Goal: Task Accomplishment & Management: Manage account settings

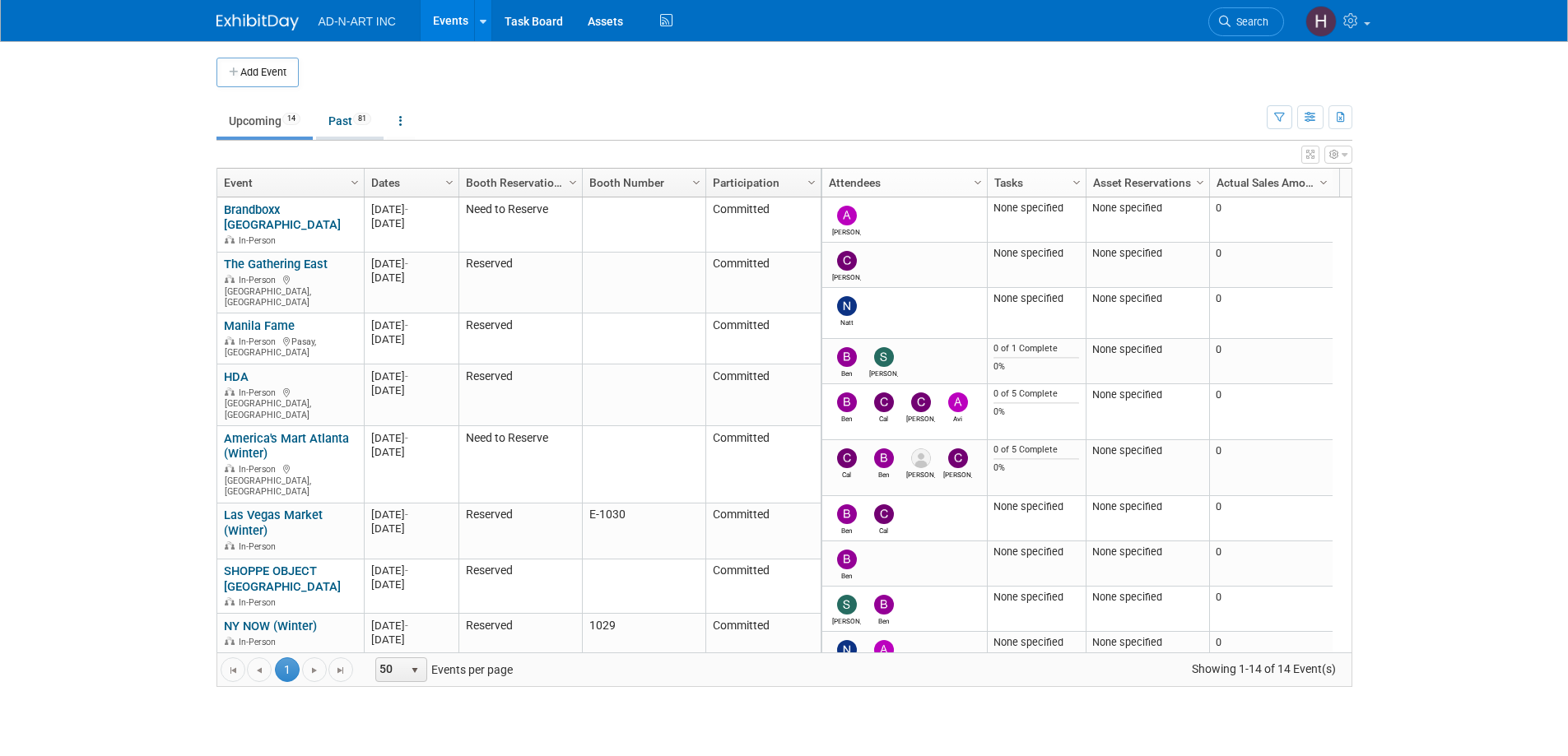
click at [351, 117] on link "Past 81" at bounding box center [350, 121] width 67 height 31
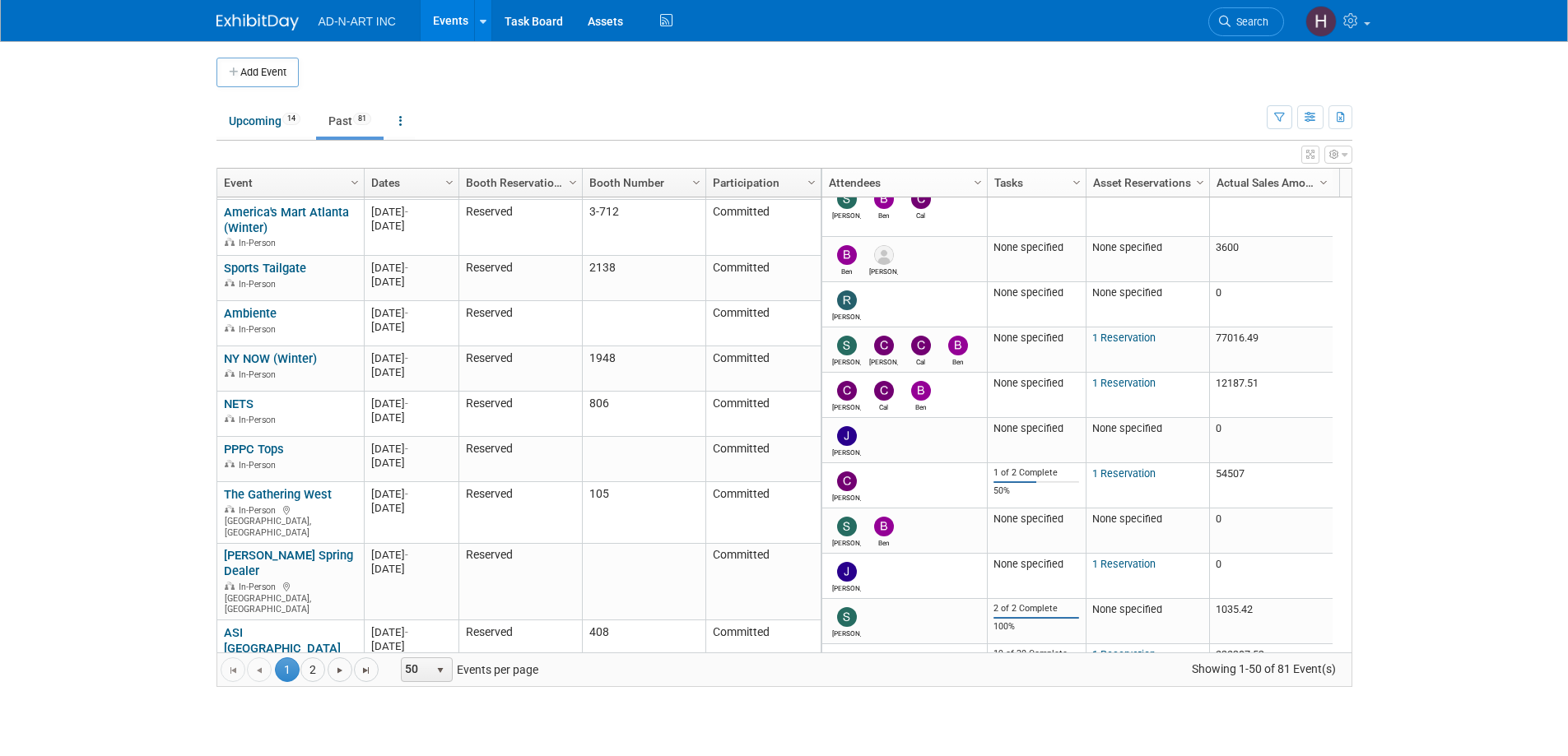
scroll to position [395, 0]
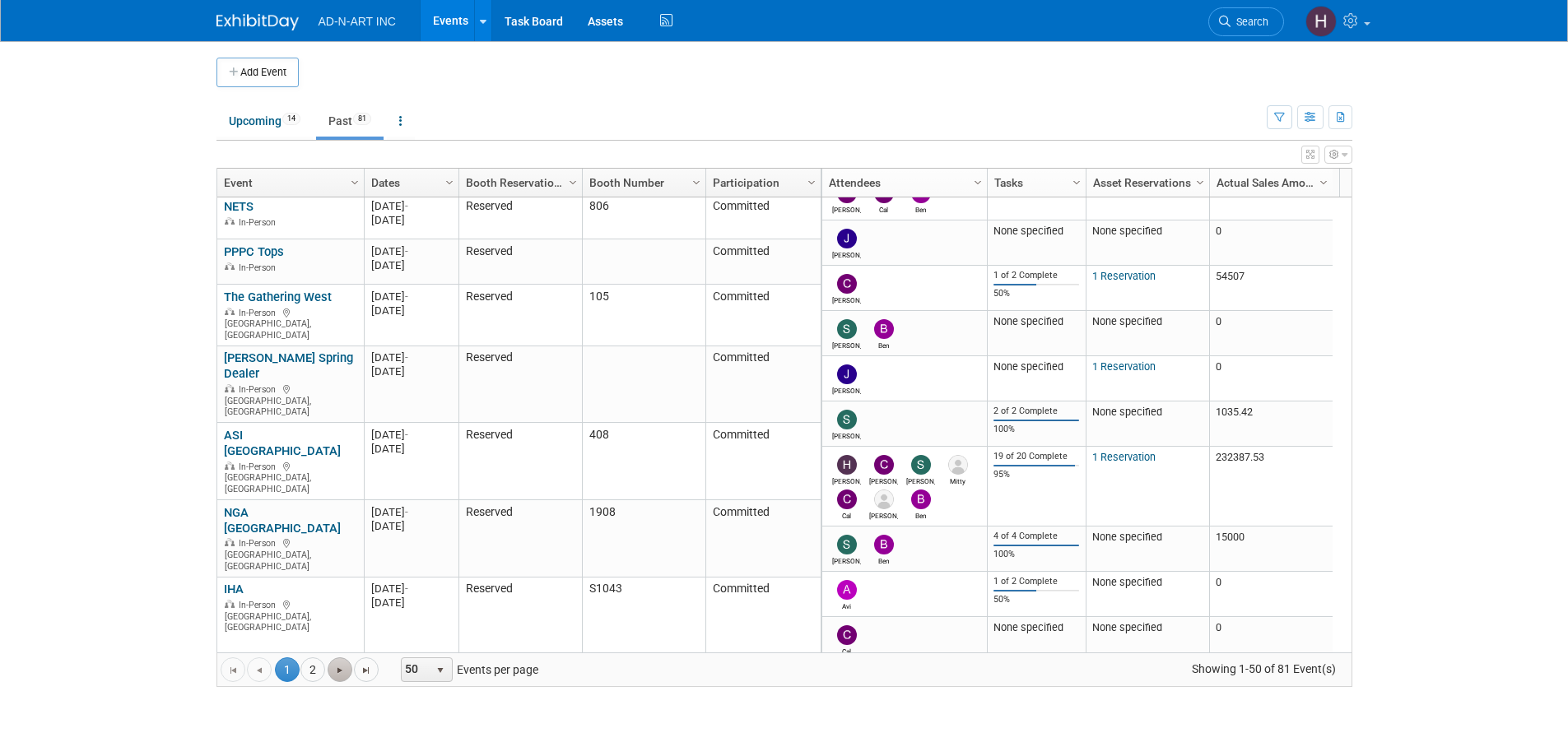
click at [343, 664] on span "Go to the next page" at bounding box center [340, 670] width 13 height 13
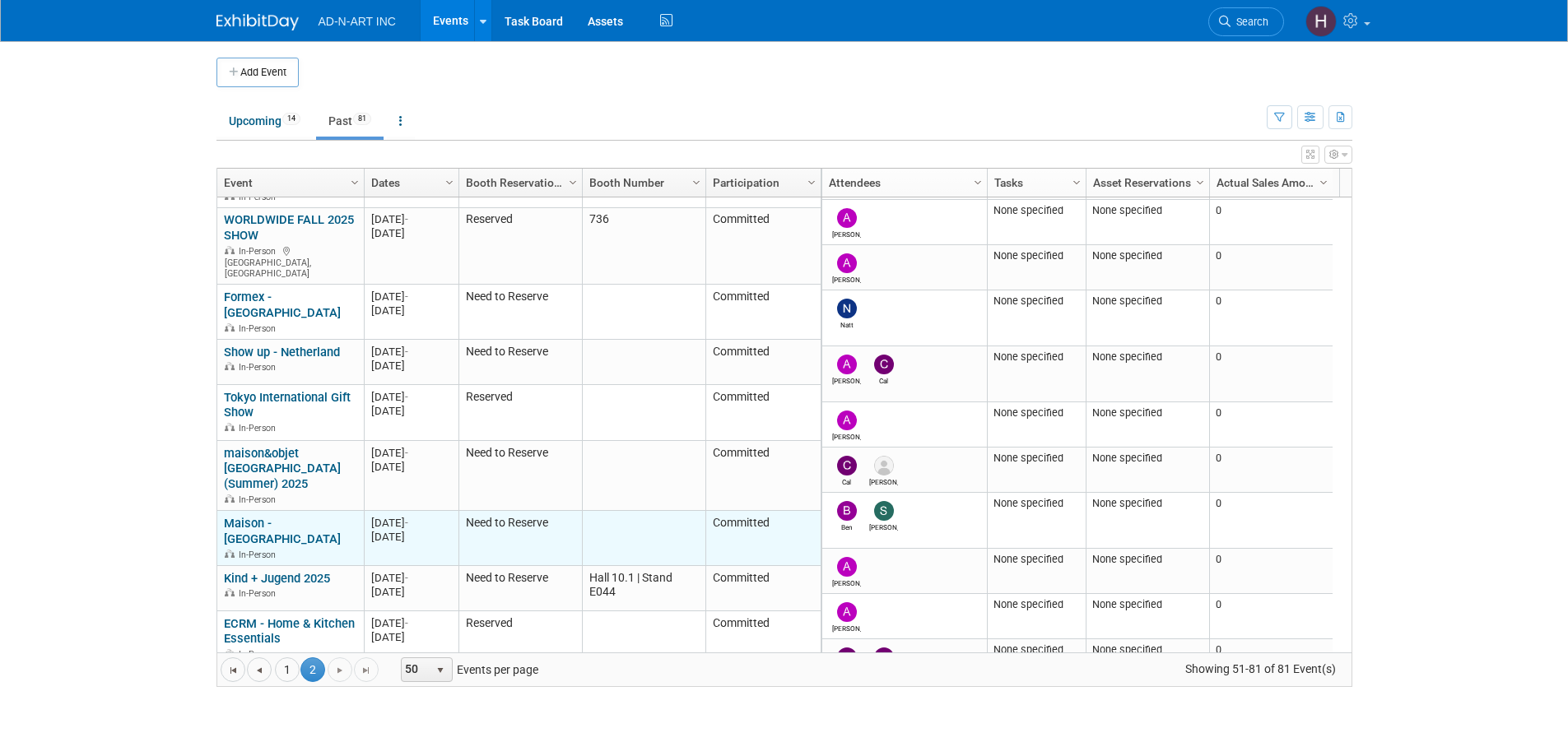
scroll to position [1072, 0]
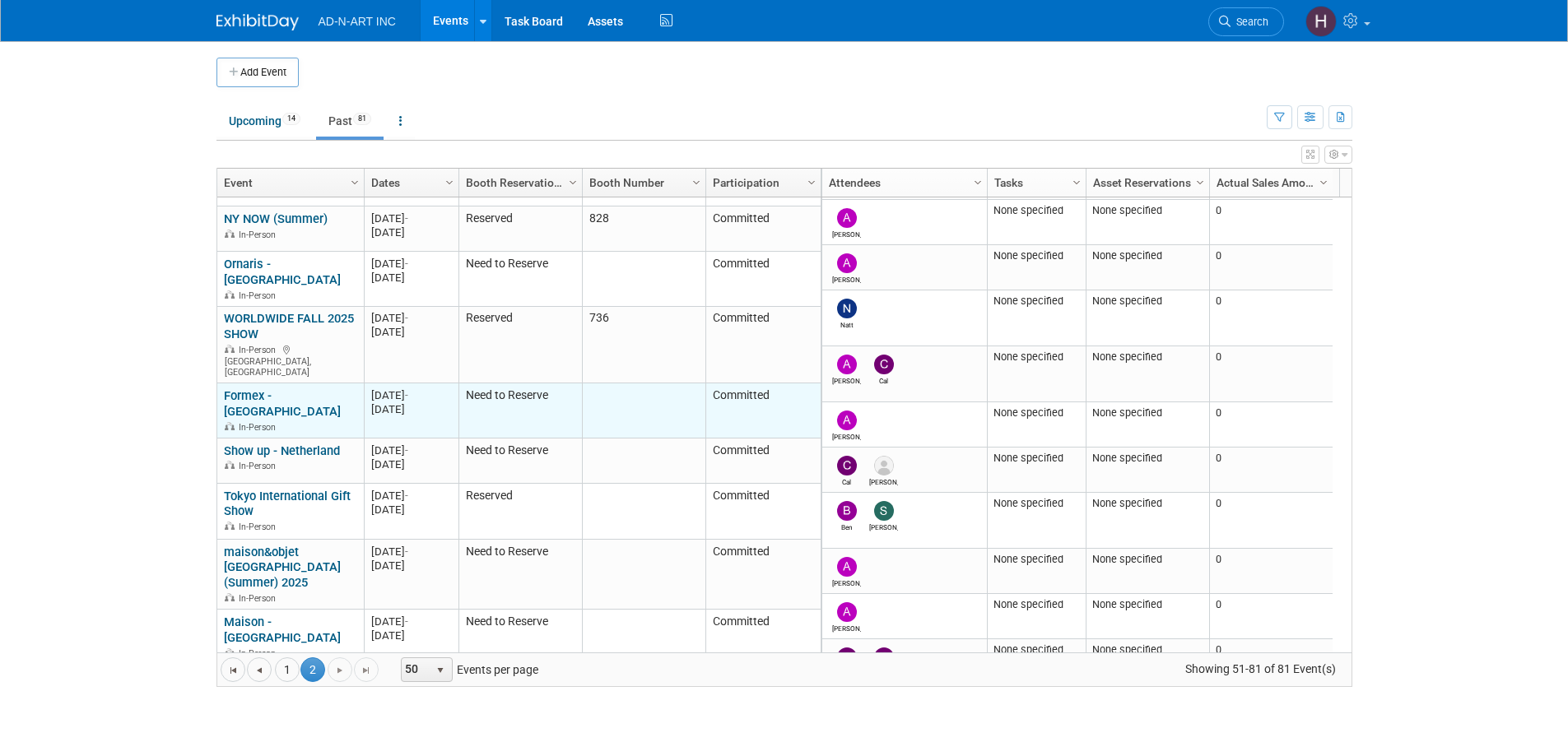
click at [262, 388] on link "Formex - [GEOGRAPHIC_DATA]" at bounding box center [282, 403] width 117 height 30
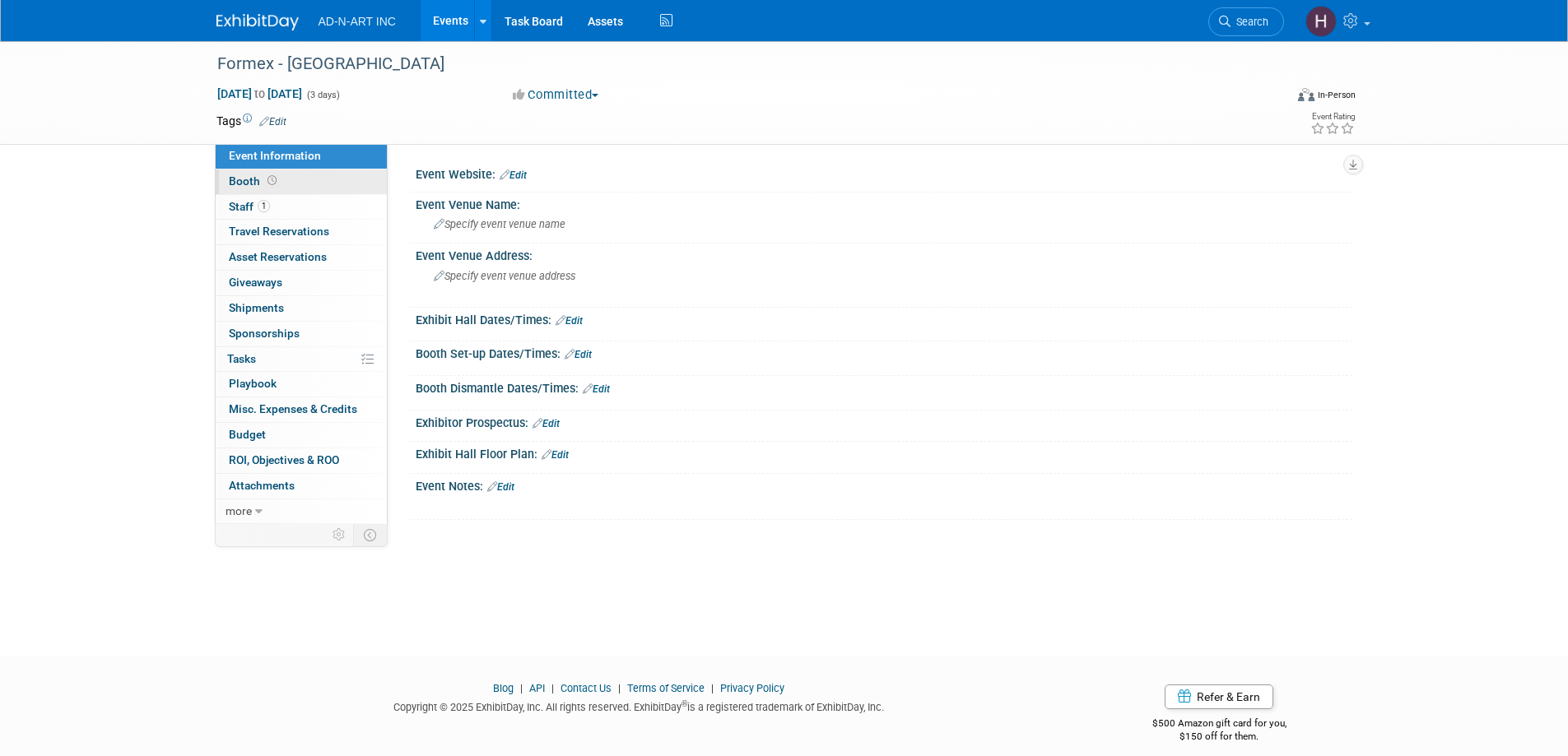
click at [249, 179] on span "Booth" at bounding box center [254, 181] width 51 height 13
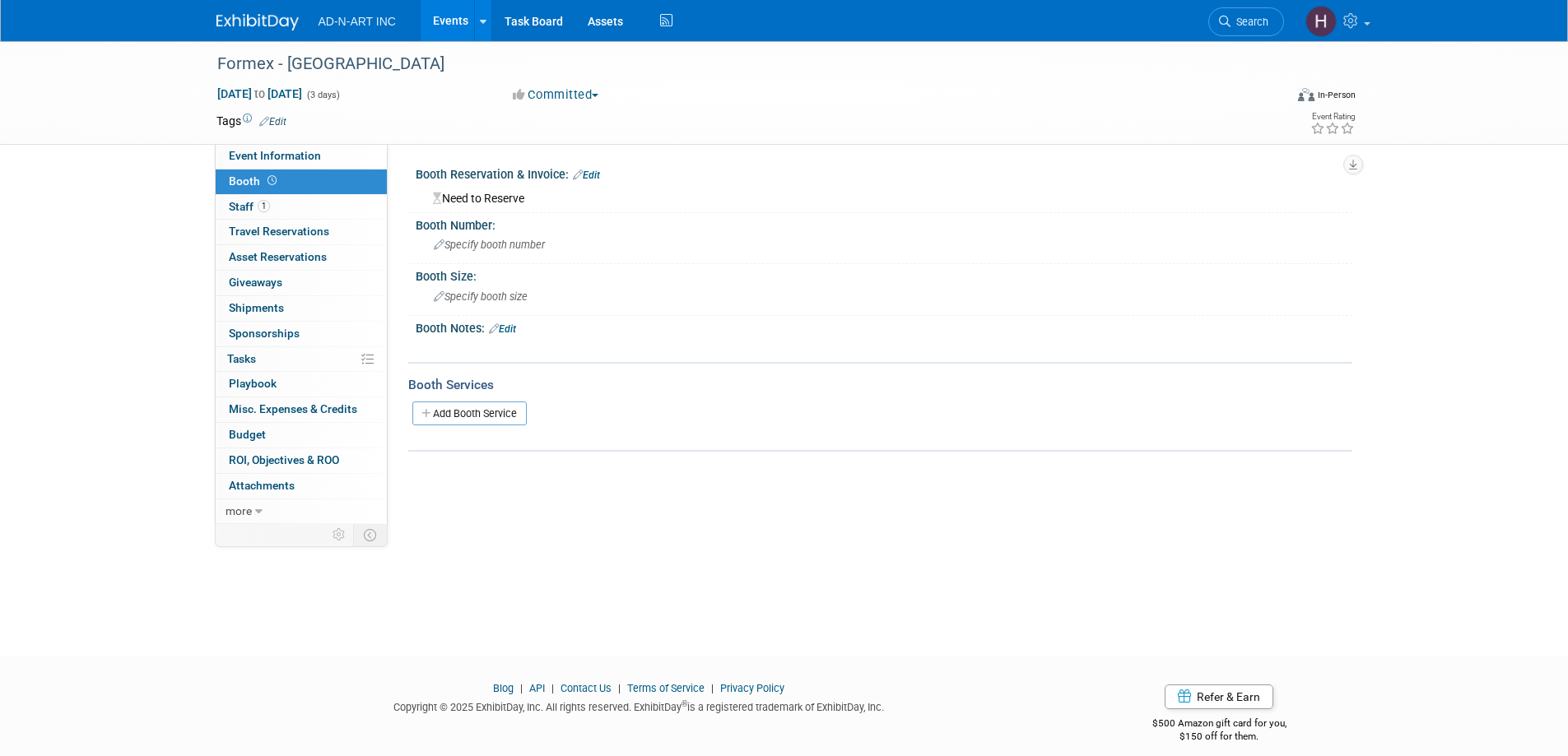
click at [591, 176] on link "Edit" at bounding box center [587, 175] width 28 height 12
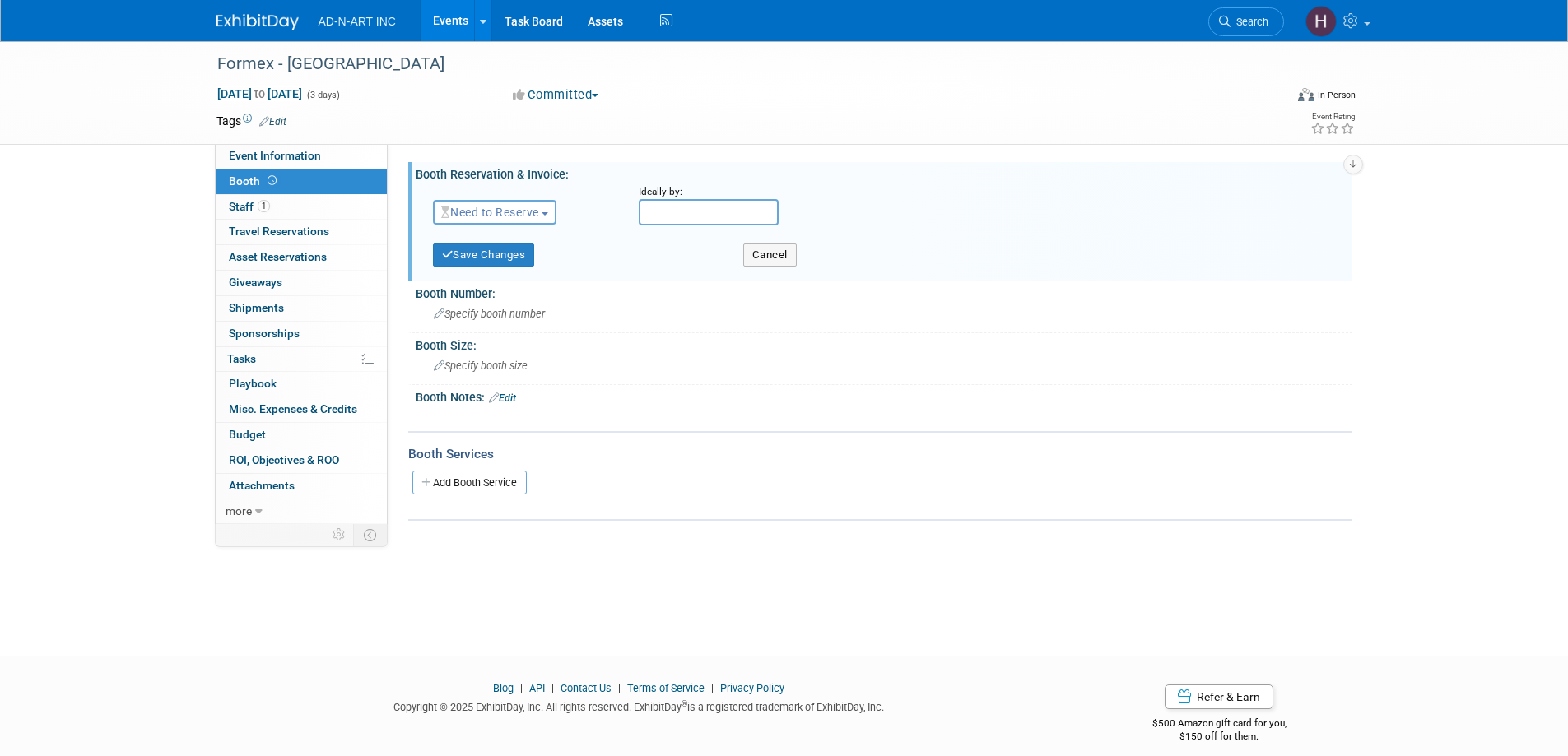
click at [524, 208] on span "Need to Reserve" at bounding box center [490, 212] width 98 height 13
click at [495, 252] on link "Reserved" at bounding box center [521, 263] width 176 height 23
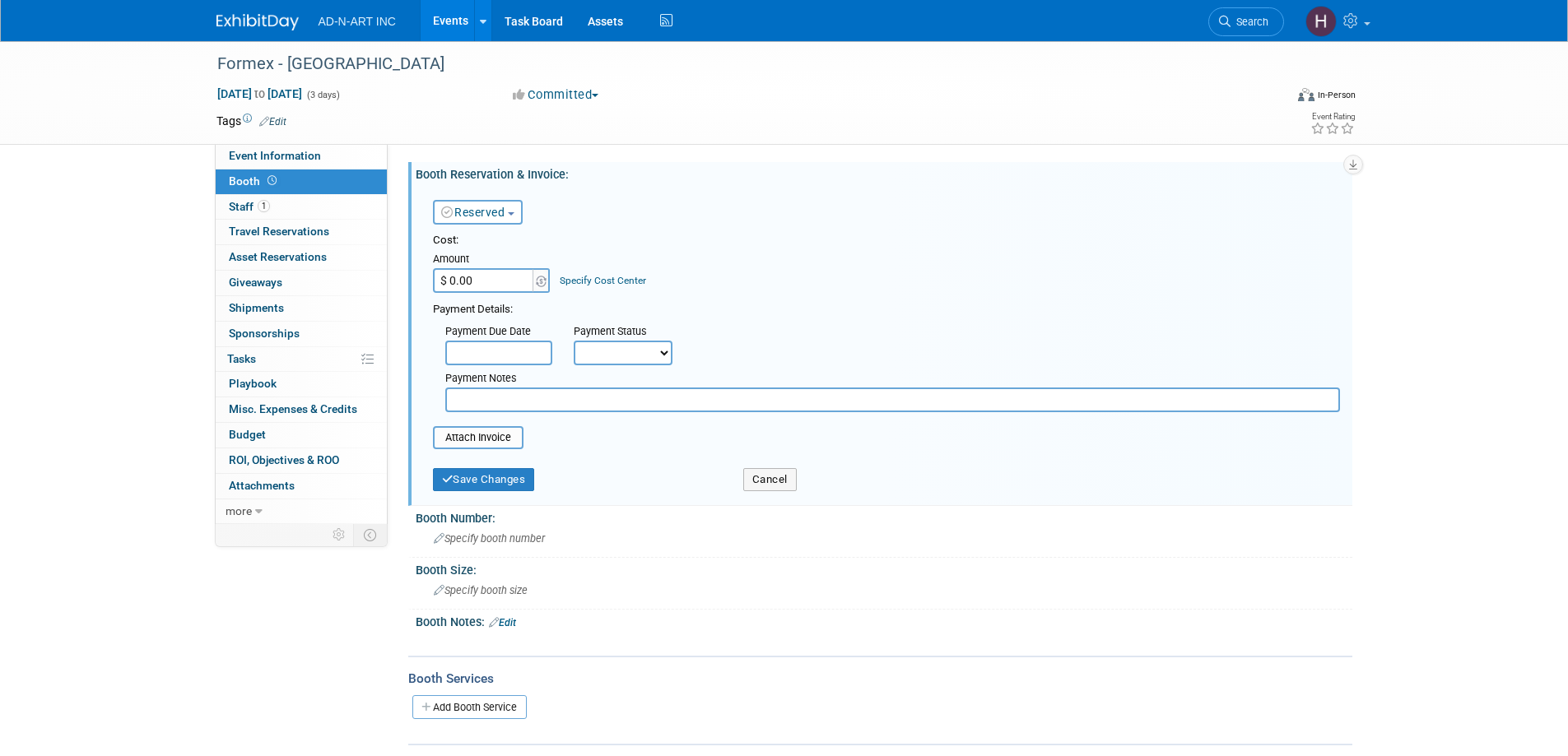
click at [467, 279] on input "$ 0.00" at bounding box center [485, 281] width 103 height 25
click at [478, 277] on input "$ 0.00" at bounding box center [485, 281] width 103 height 25
paste input "2,286.59"
type input "$ 2,286.59"
click at [473, 440] on input "file" at bounding box center [423, 437] width 196 height 19
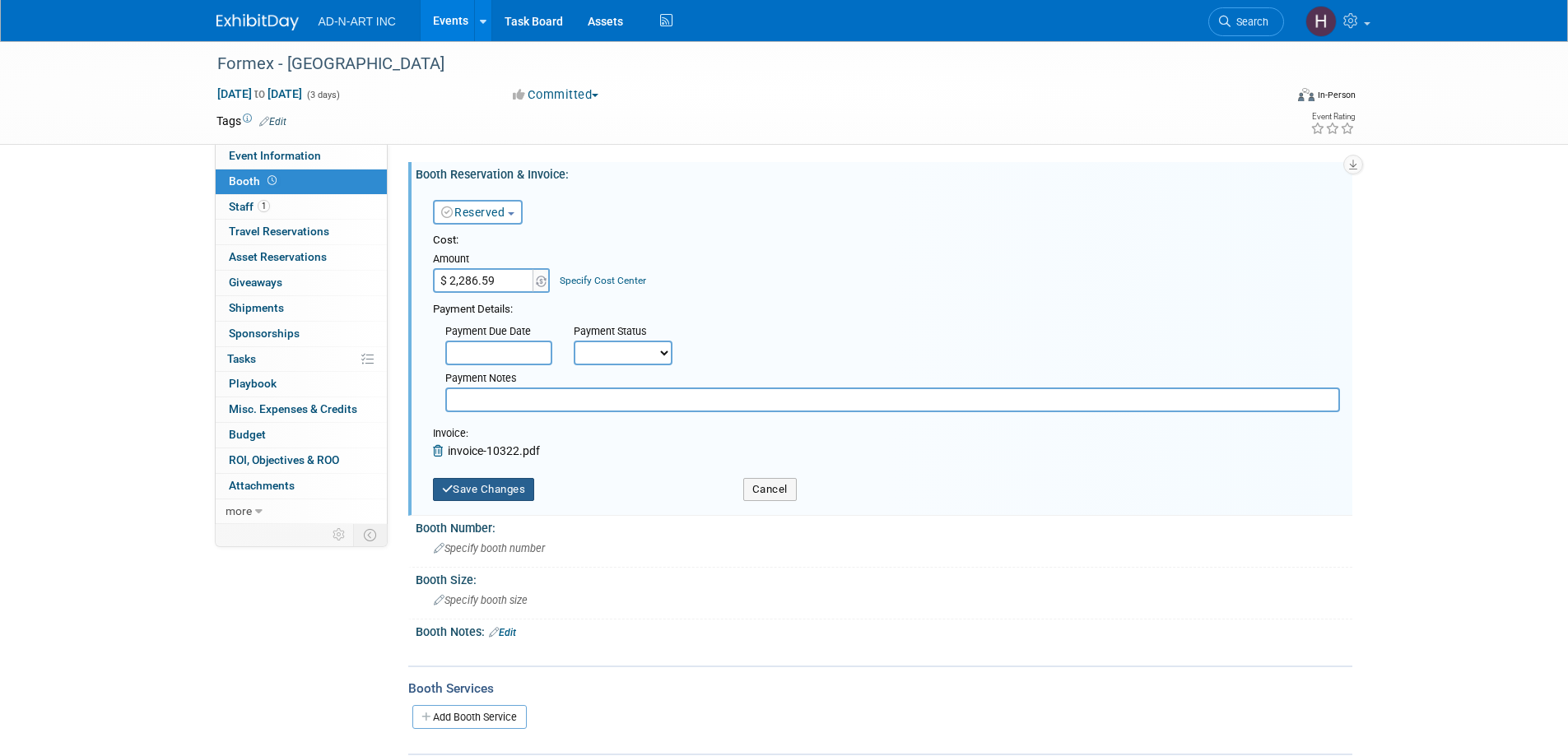
click at [487, 496] on button "Save Changes" at bounding box center [484, 489] width 102 height 23
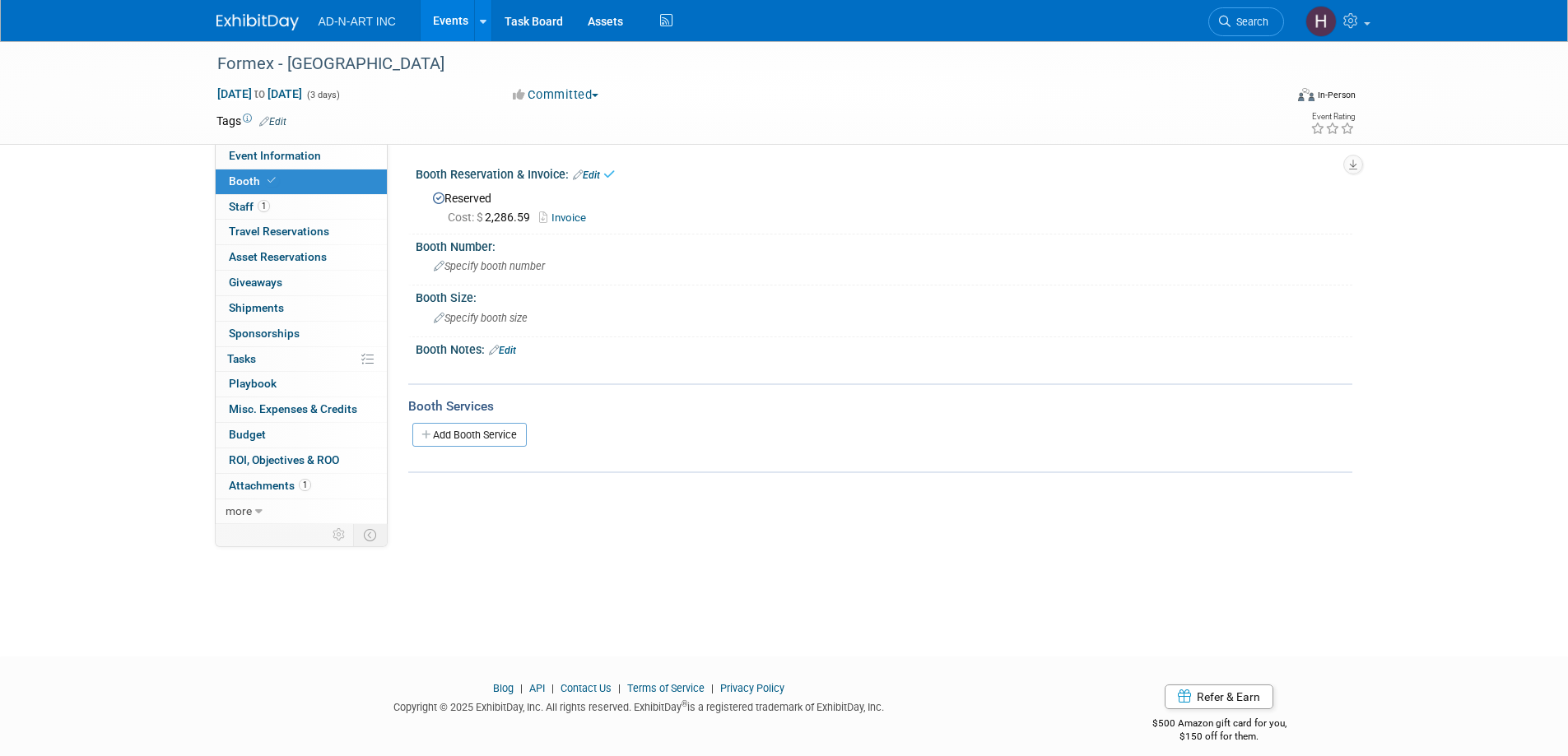
click at [268, 15] on img at bounding box center [257, 22] width 82 height 17
